Goal: Find specific page/section

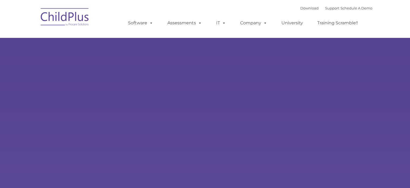
type input ""
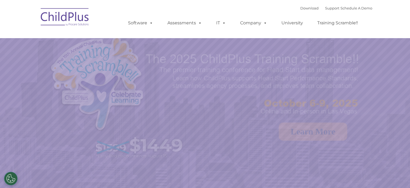
select select "MEDIUM"
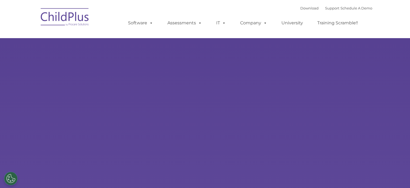
select select "MEDIUM"
